Goal: Contribute content: Contribute content

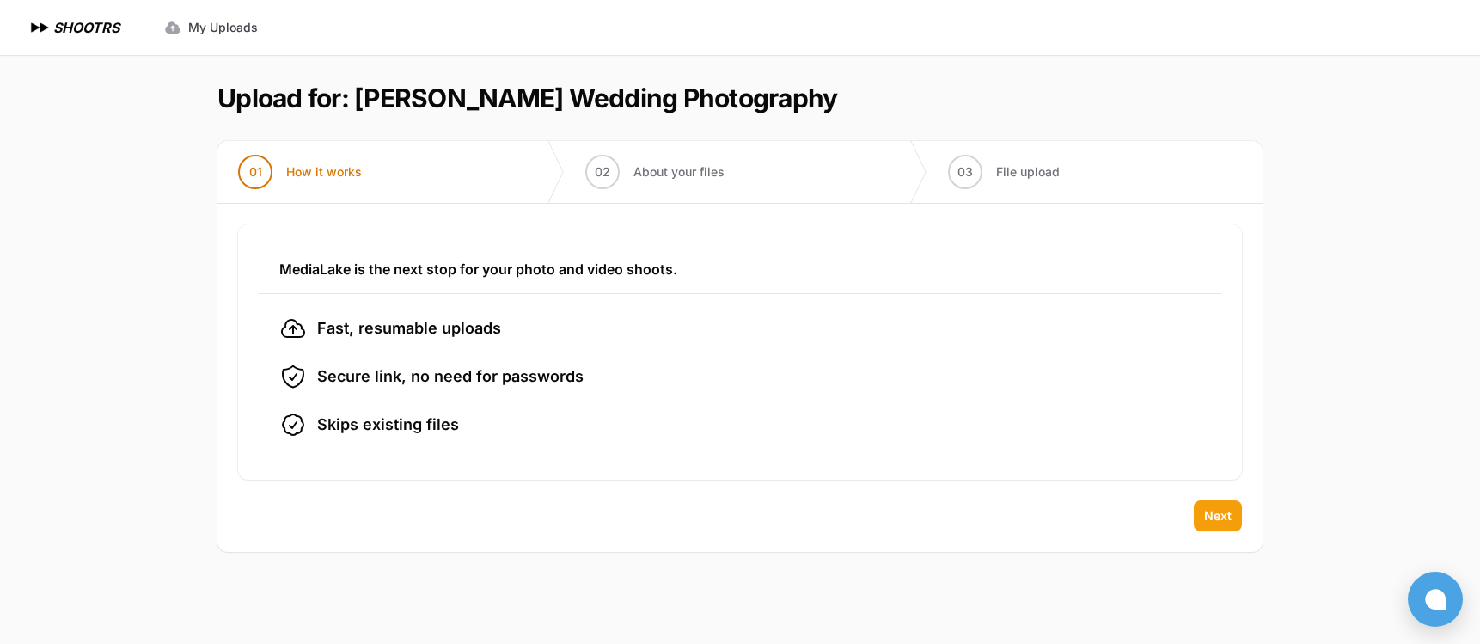
click at [1230, 525] on button "Next" at bounding box center [1218, 515] width 48 height 31
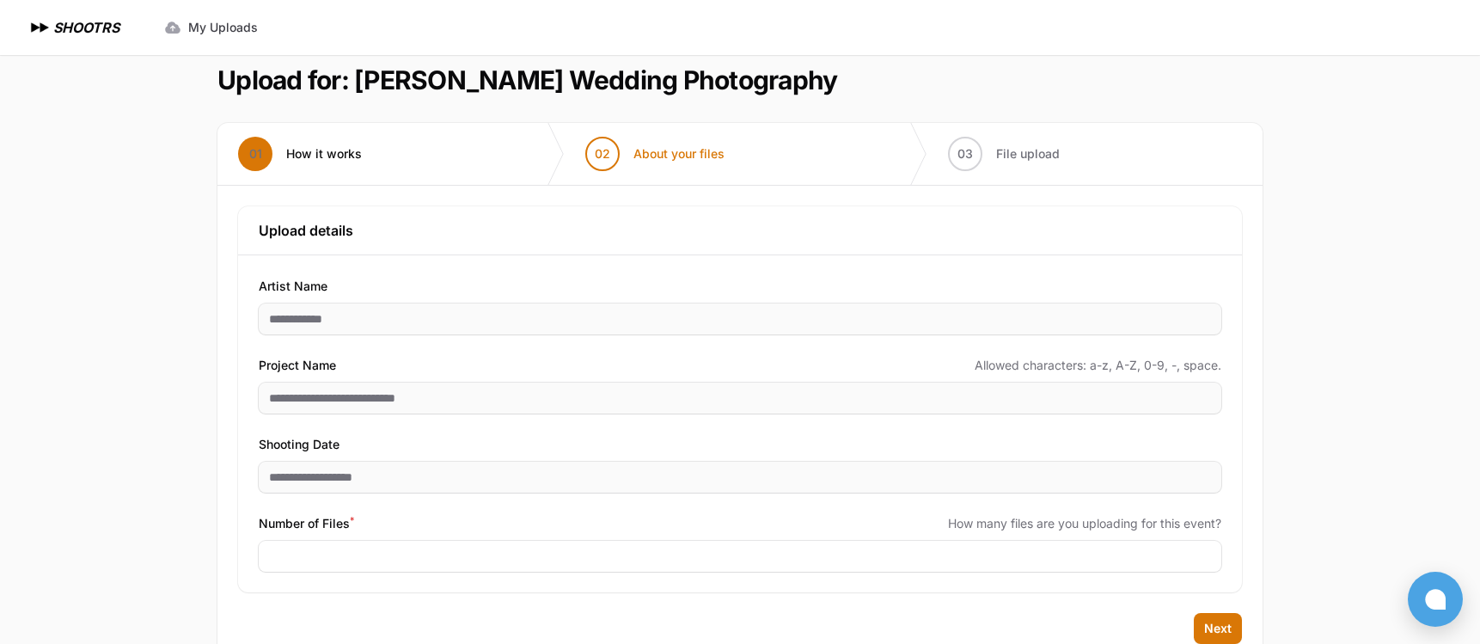
scroll to position [66, 0]
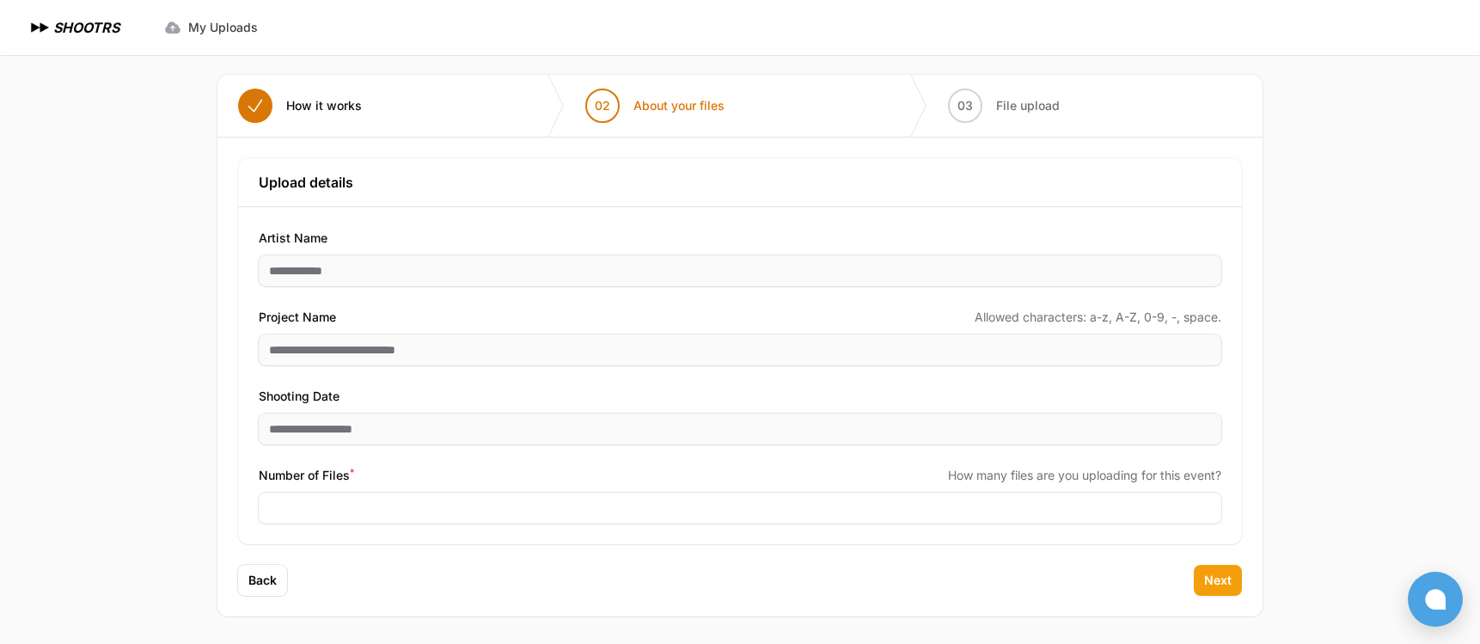
click at [1221, 578] on span "Next" at bounding box center [1218, 580] width 28 height 17
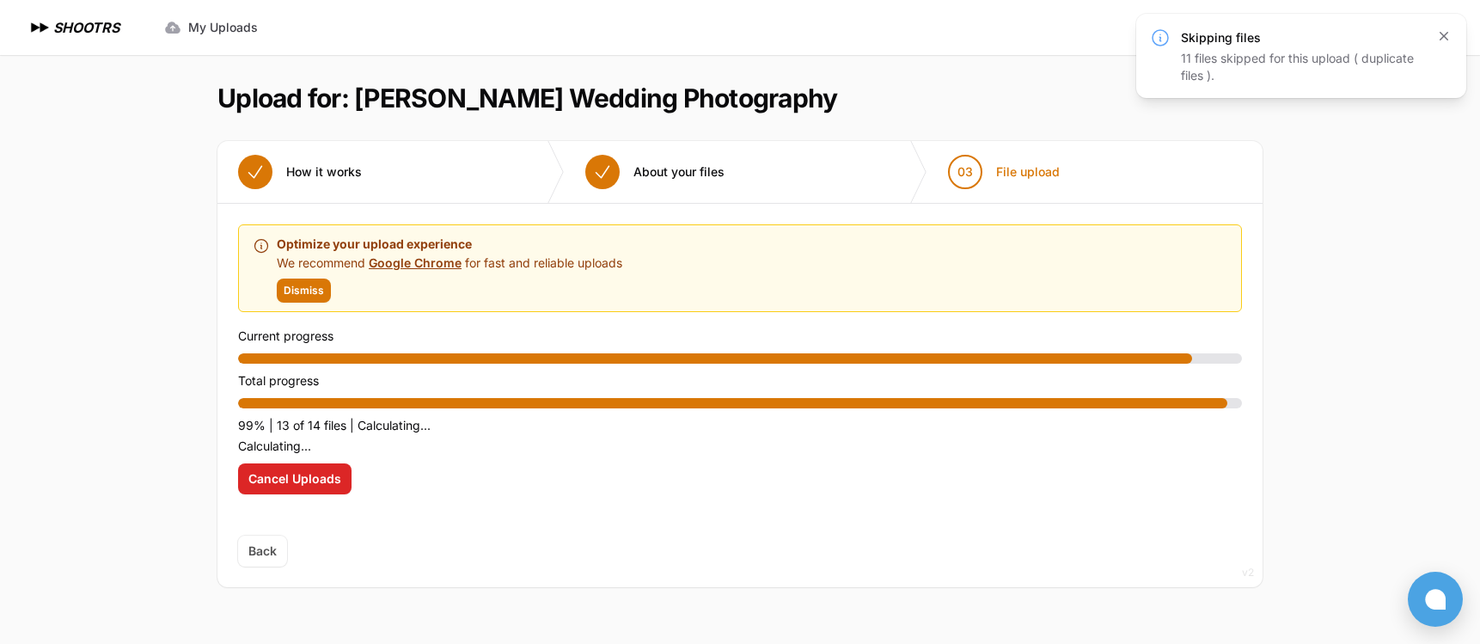
click at [1443, 34] on icon "button" at bounding box center [1444, 36] width 9 height 9
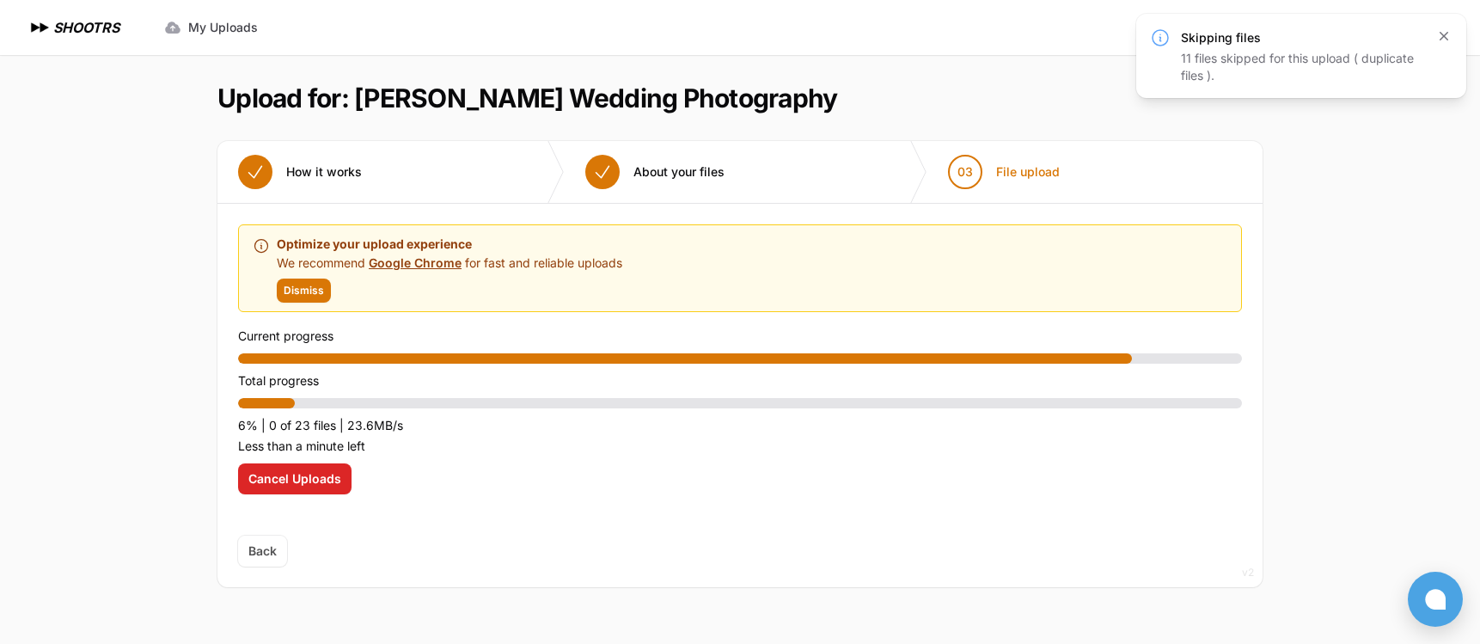
click at [1445, 34] on icon "button" at bounding box center [1444, 36] width 9 height 9
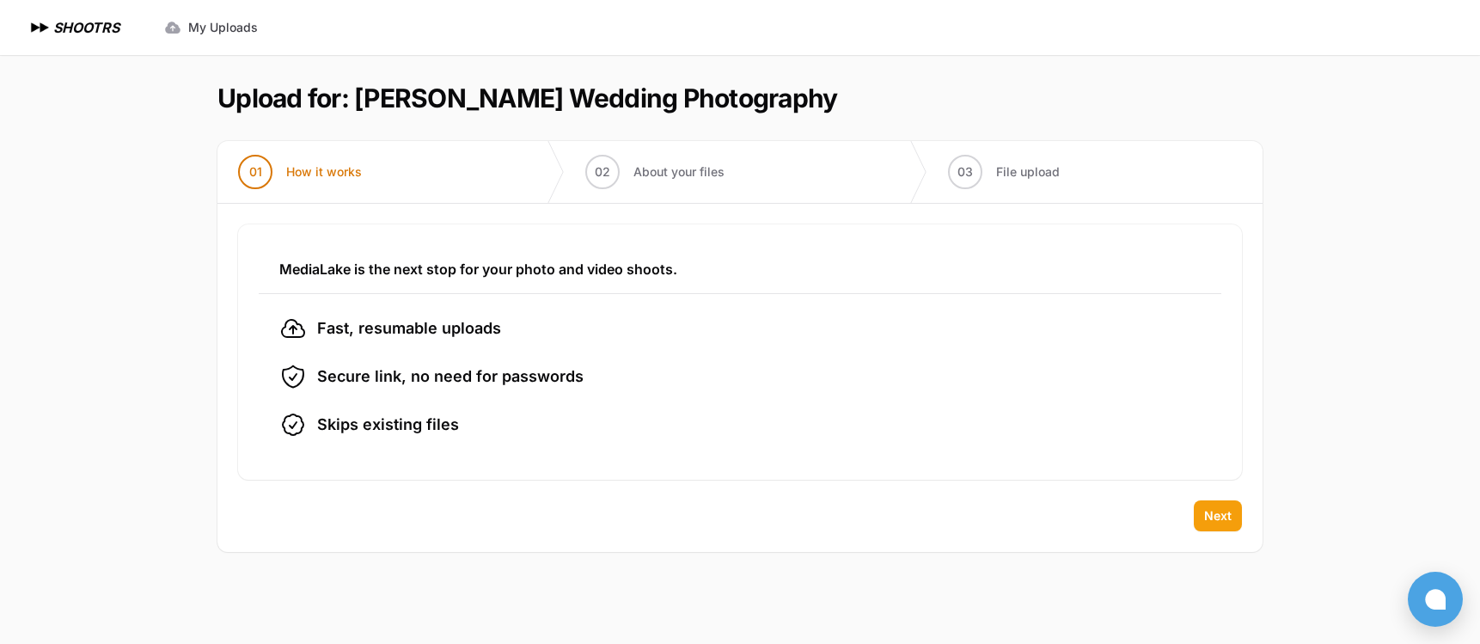
click at [1224, 517] on span "Next" at bounding box center [1218, 515] width 28 height 17
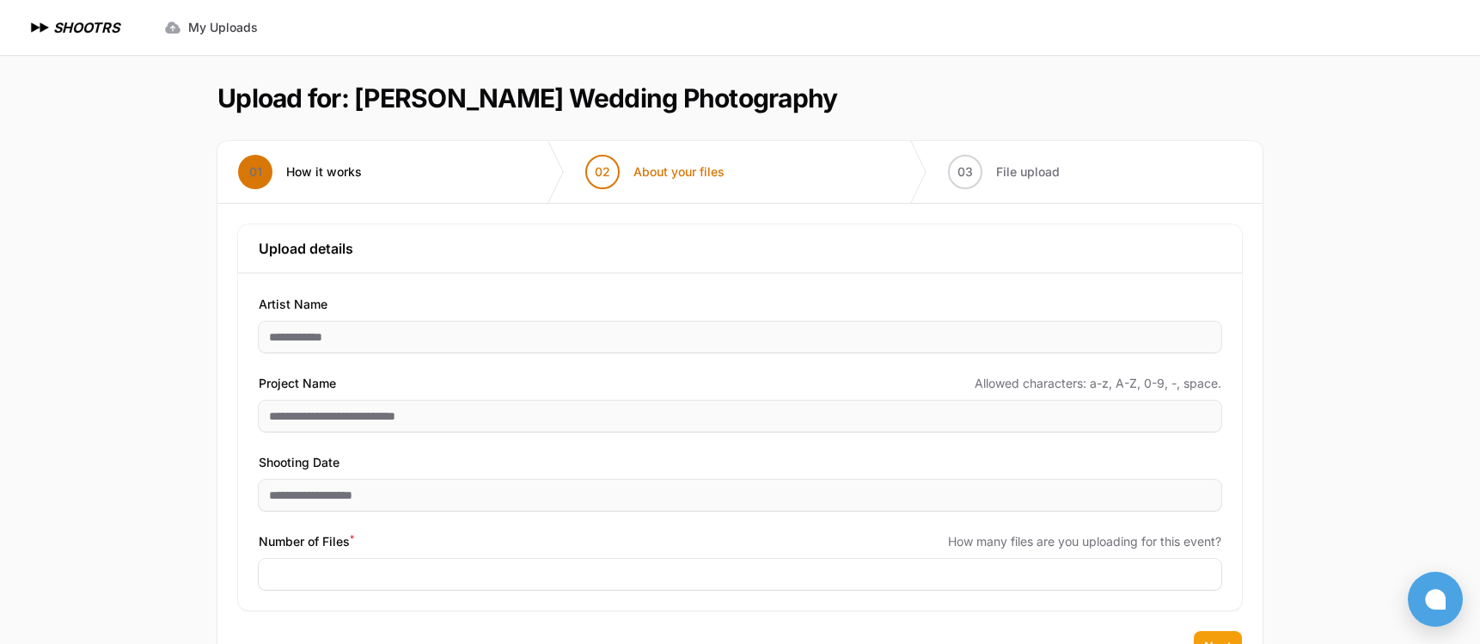
scroll to position [66, 0]
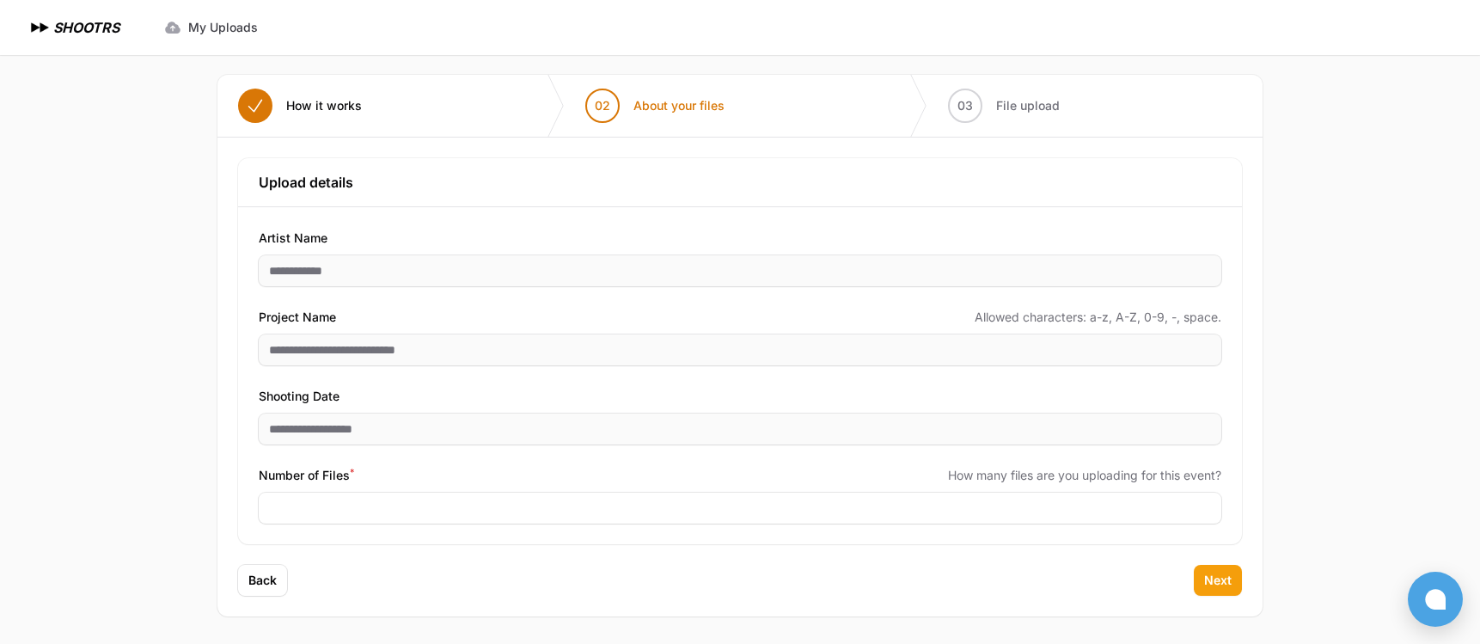
click at [1223, 570] on button "Next" at bounding box center [1218, 580] width 48 height 31
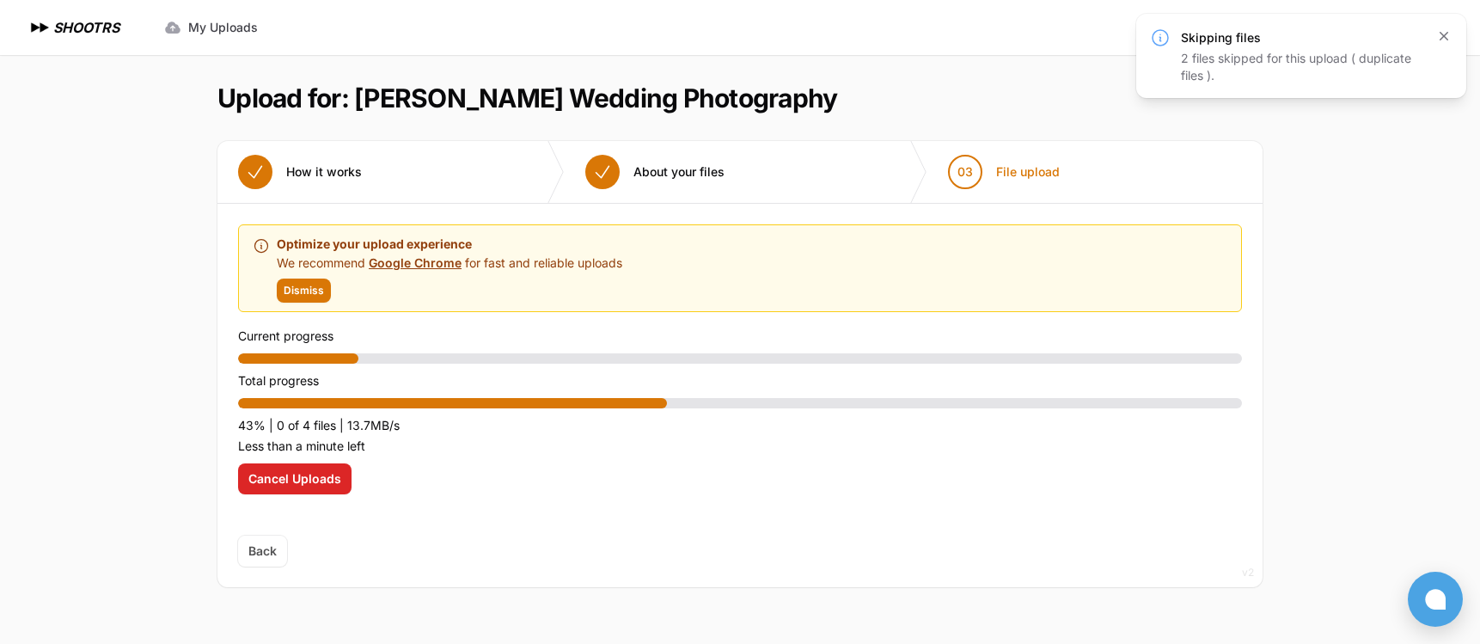
click at [1444, 38] on icon "button" at bounding box center [1443, 36] width 17 height 17
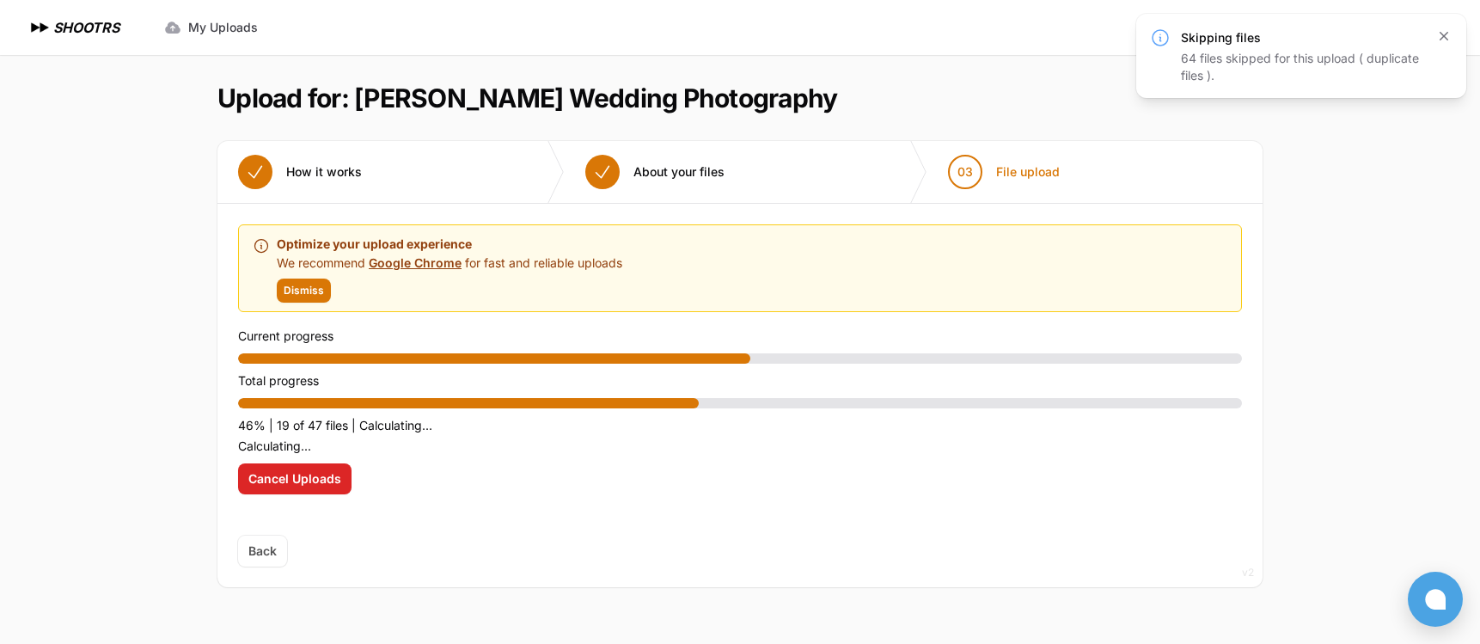
click at [1445, 37] on icon "button" at bounding box center [1444, 36] width 9 height 9
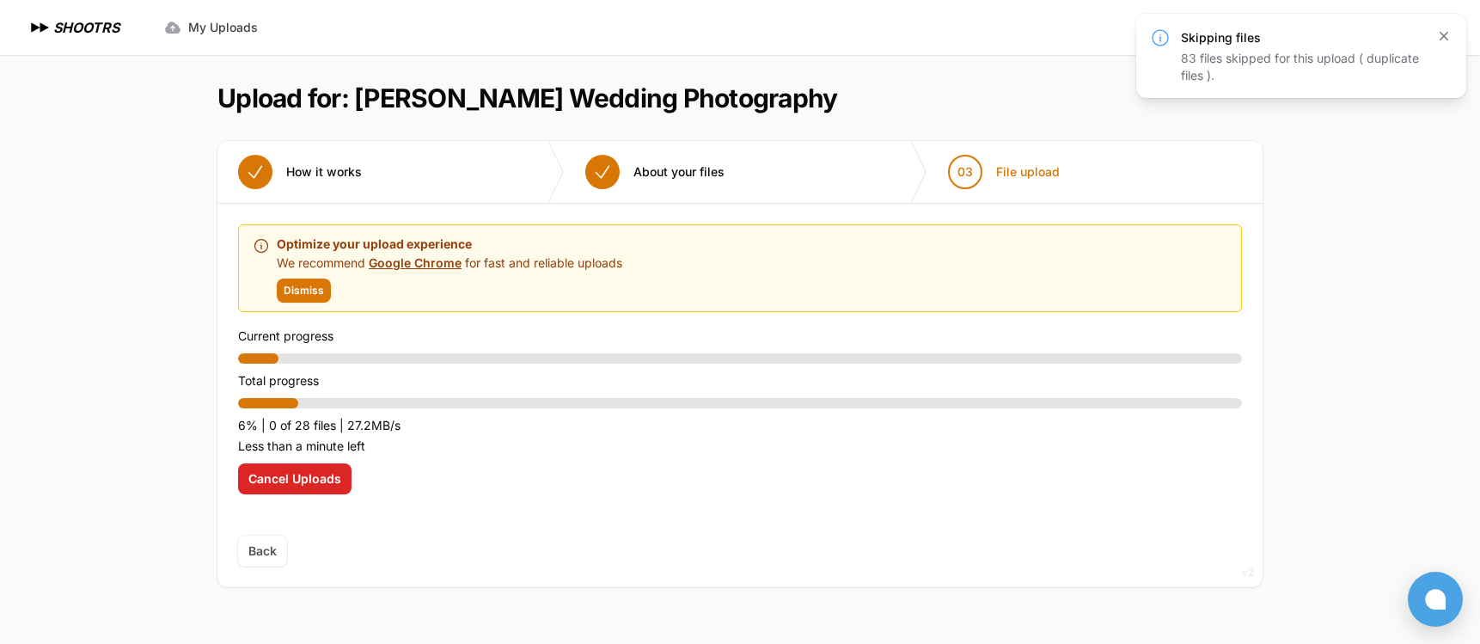
click at [1444, 37] on icon "button" at bounding box center [1444, 36] width 9 height 9
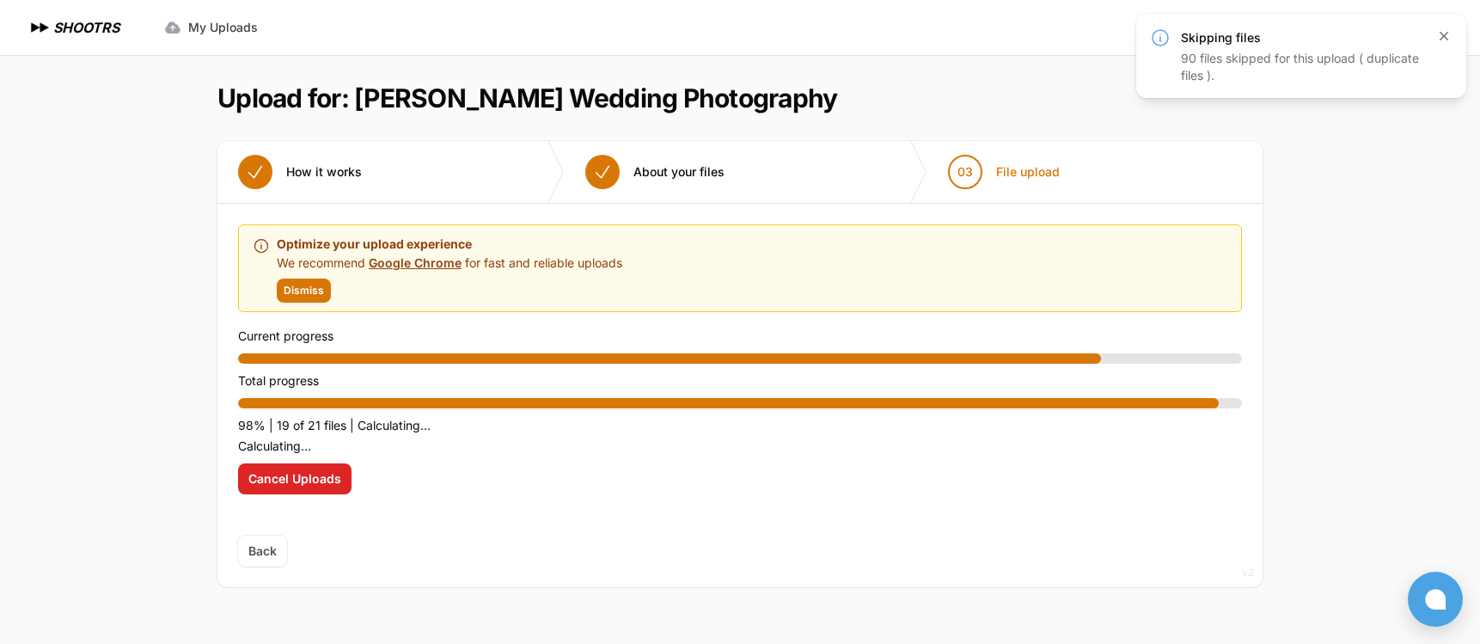
click at [1446, 34] on icon "button" at bounding box center [1444, 36] width 9 height 9
click at [1353, 11] on nav "Expand sidebar Collapse sidebar SHOOTRS SHOOTRS My Uploads" at bounding box center [740, 27] width 1480 height 55
click at [1445, 33] on icon "button" at bounding box center [1443, 36] width 17 height 17
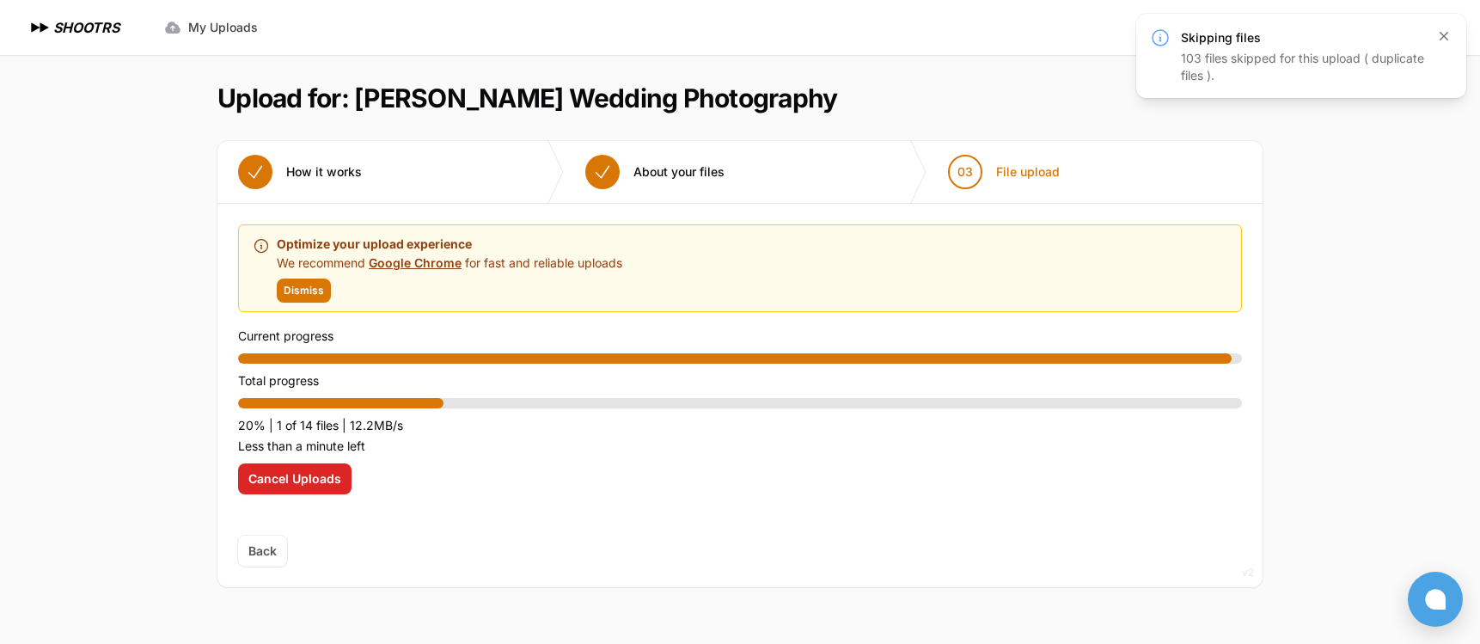
click at [1446, 33] on icon "button" at bounding box center [1443, 36] width 17 height 17
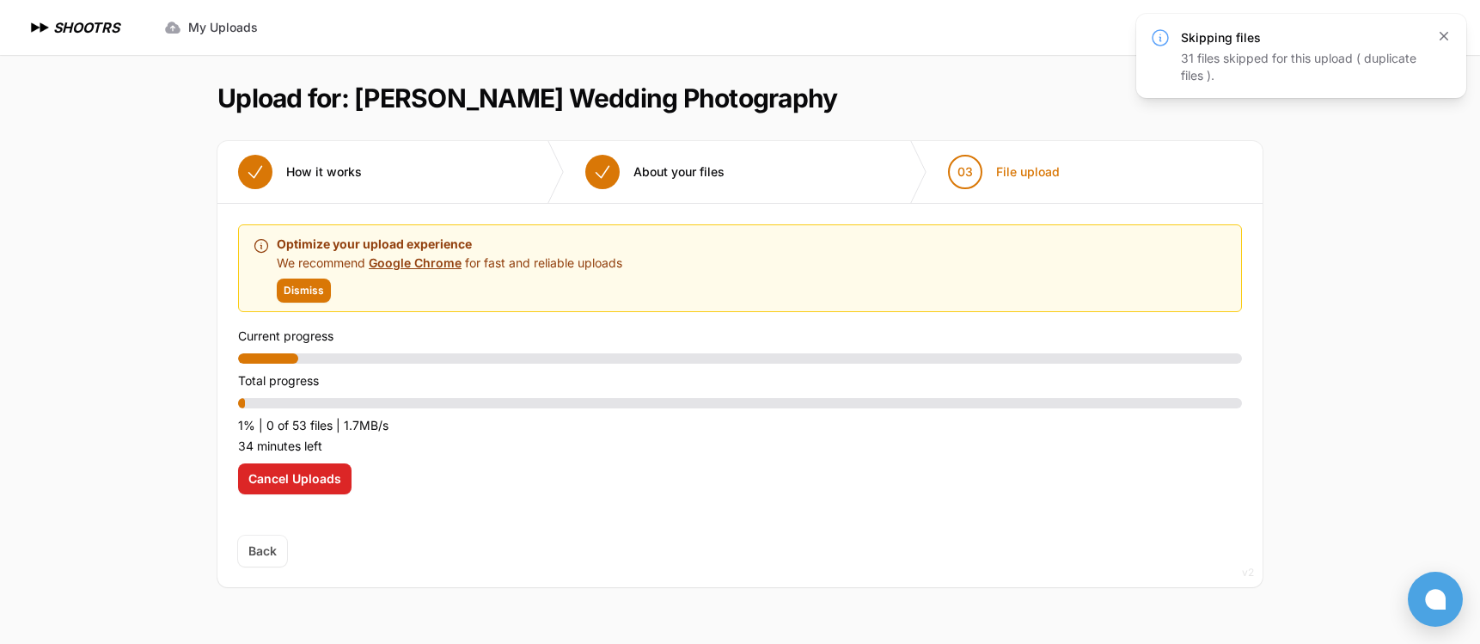
click at [1445, 36] on icon "button" at bounding box center [1444, 36] width 9 height 9
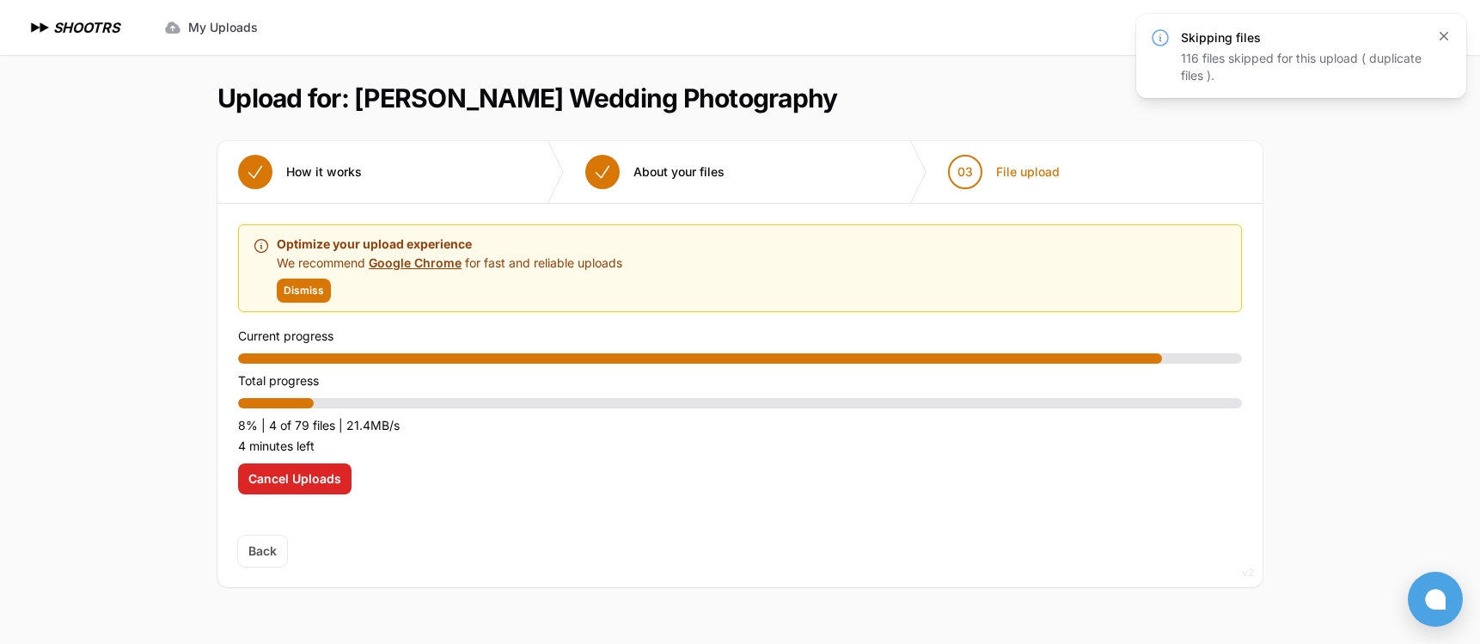
click at [1444, 36] on icon "button" at bounding box center [1444, 36] width 9 height 9
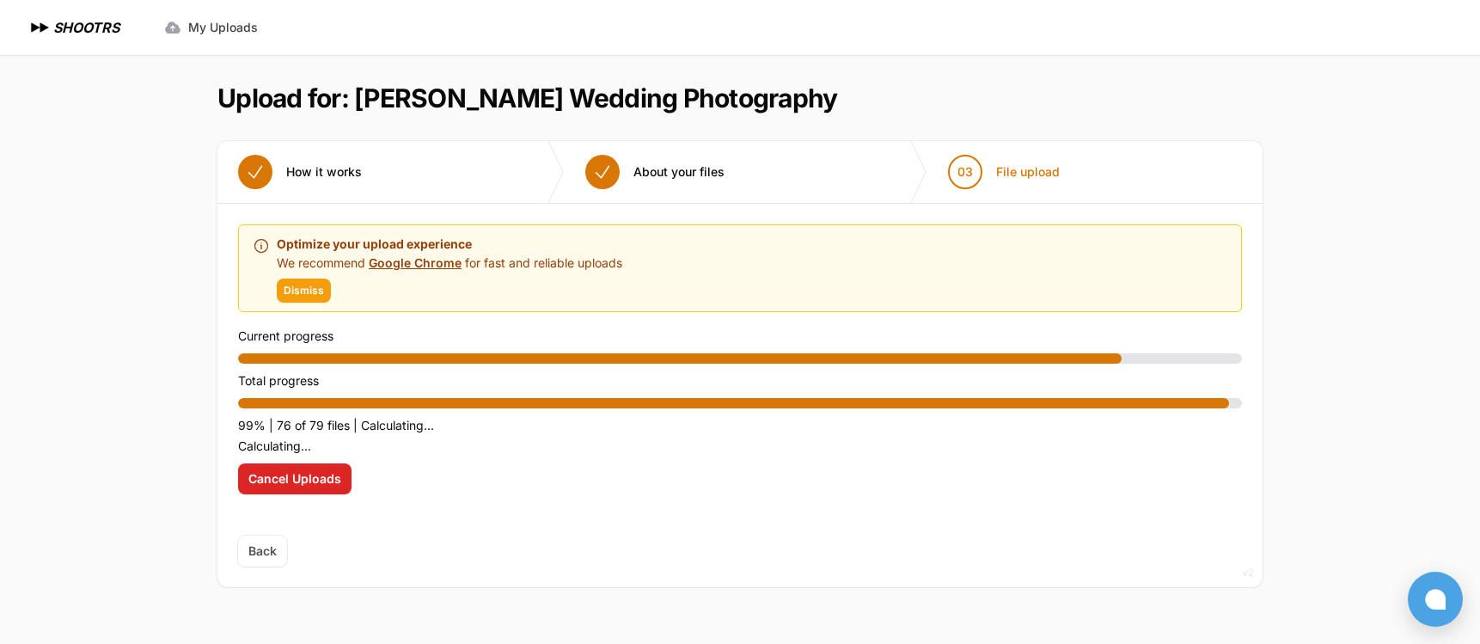
click at [311, 292] on span "Dismiss" at bounding box center [304, 291] width 40 height 14
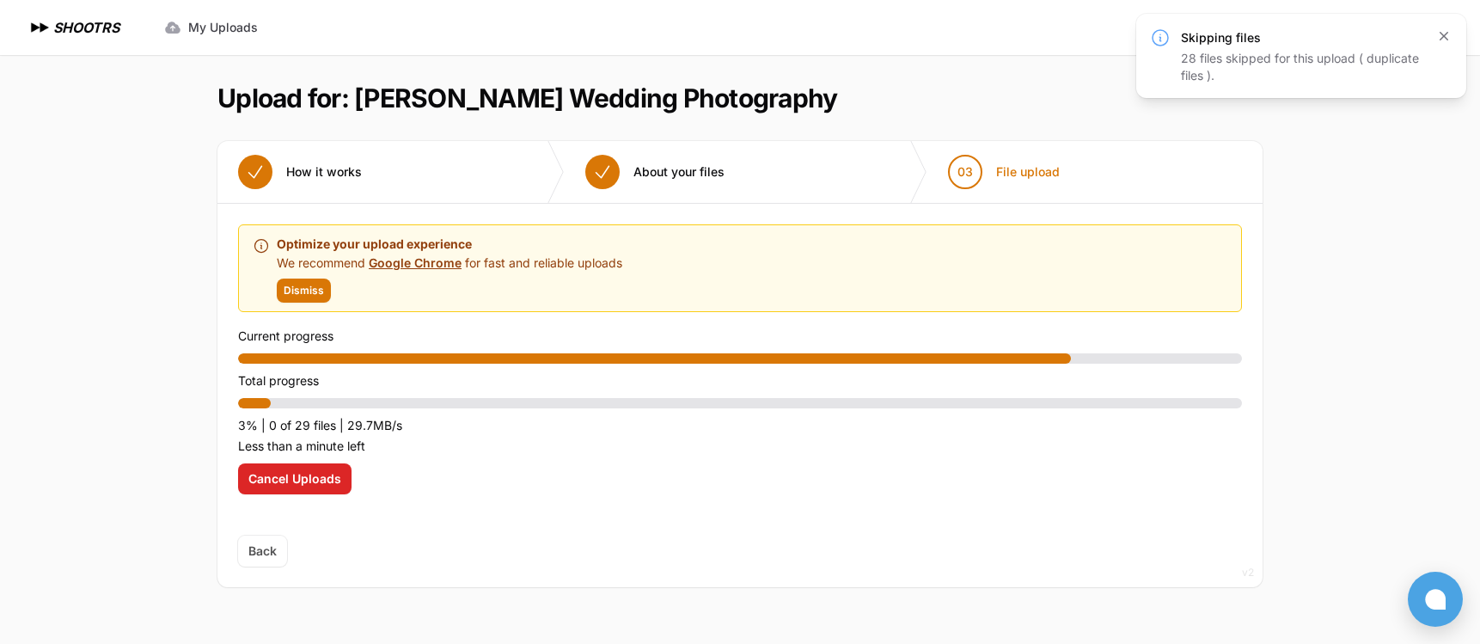
click at [1448, 34] on icon "button" at bounding box center [1443, 36] width 17 height 17
click at [1440, 35] on icon "button" at bounding box center [1443, 36] width 17 height 17
